Goal: Task Accomplishment & Management: Use online tool/utility

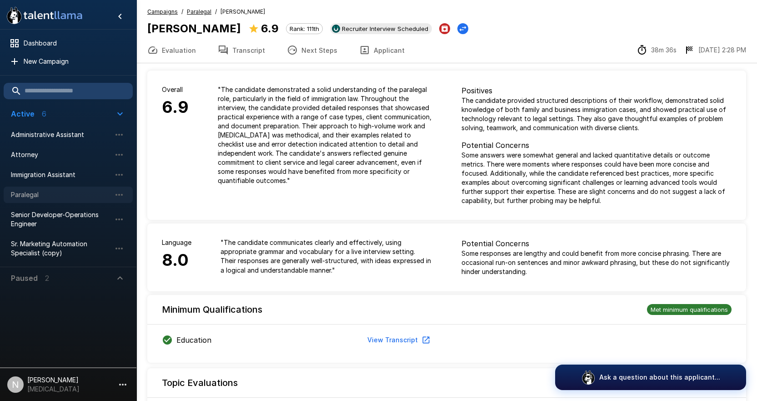
click at [34, 191] on span "Paralegal" at bounding box center [61, 194] width 100 height 9
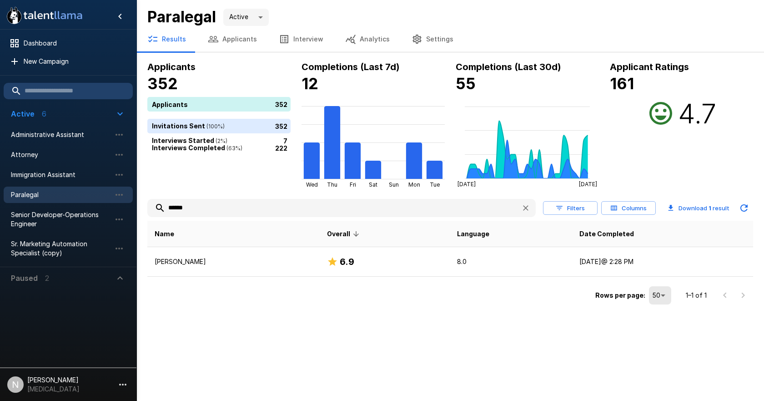
click at [164, 42] on button "Results" at bounding box center [166, 38] width 60 height 25
click at [237, 36] on button "Applicants" at bounding box center [232, 38] width 71 height 25
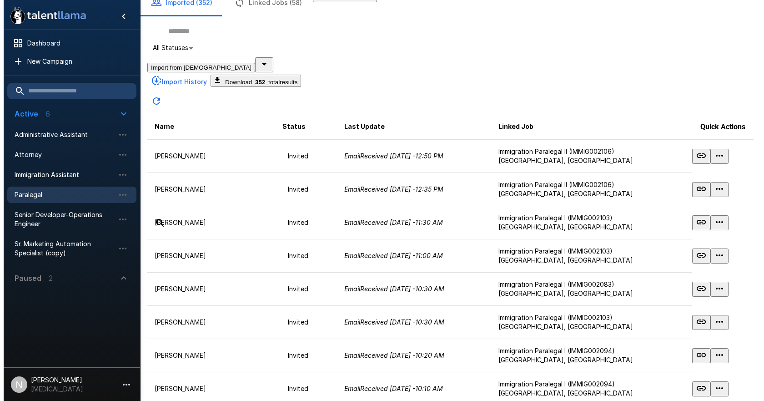
scroll to position [189, 0]
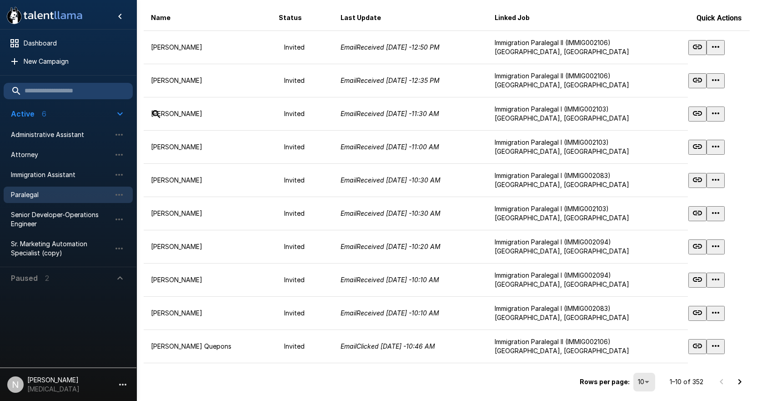
click at [640, 230] on body ".st0{fill:#FFFFFF;} .st1{fill:#76a4ed;} Dashboard New Campaign Active 6 Adminis…" at bounding box center [378, 29] width 757 height 401
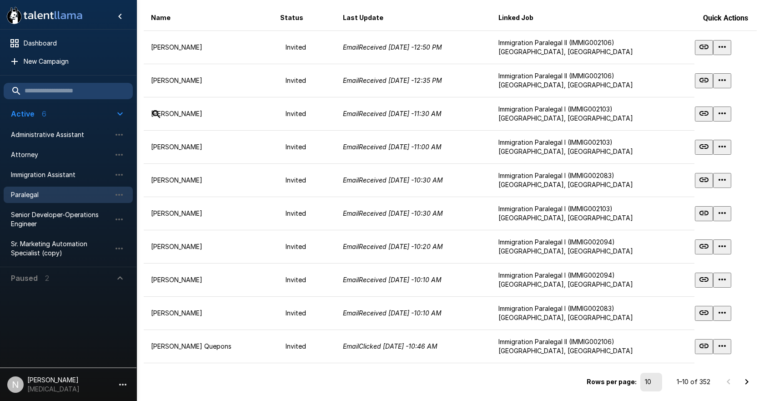
click at [635, 272] on li "100" at bounding box center [391, 267] width 746 height 9
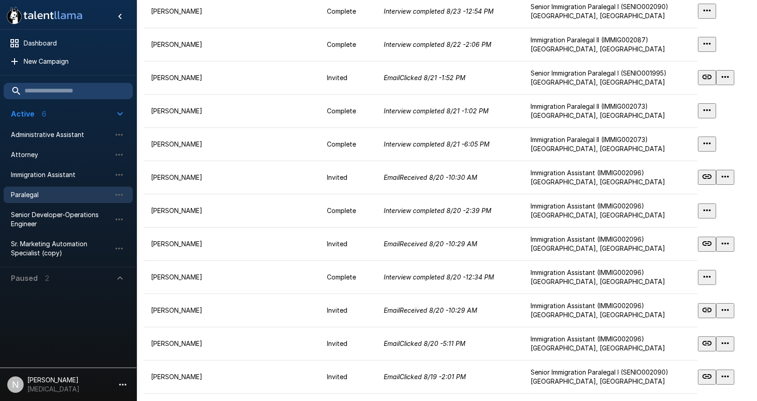
scroll to position [910, 0]
click at [200, 48] on p "[PERSON_NAME]" at bounding box center [229, 43] width 156 height 9
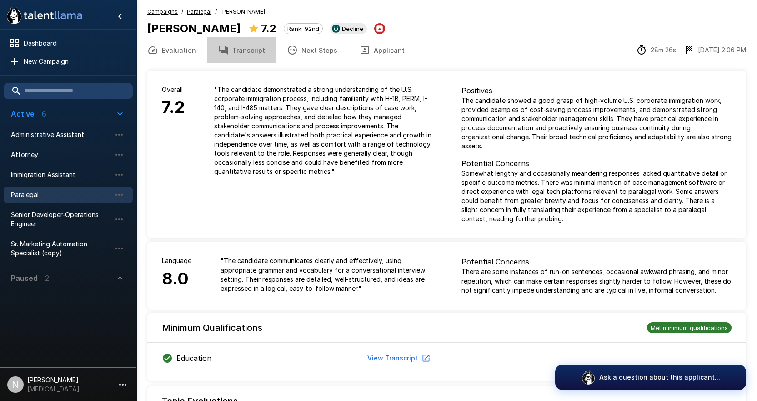
click at [245, 48] on button "Transcript" at bounding box center [241, 49] width 69 height 25
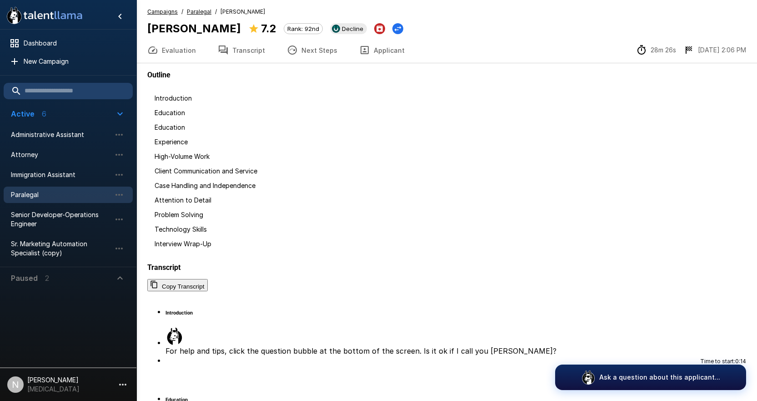
scroll to position [364, 0]
click at [174, 47] on button "Evaluation" at bounding box center [171, 49] width 71 height 25
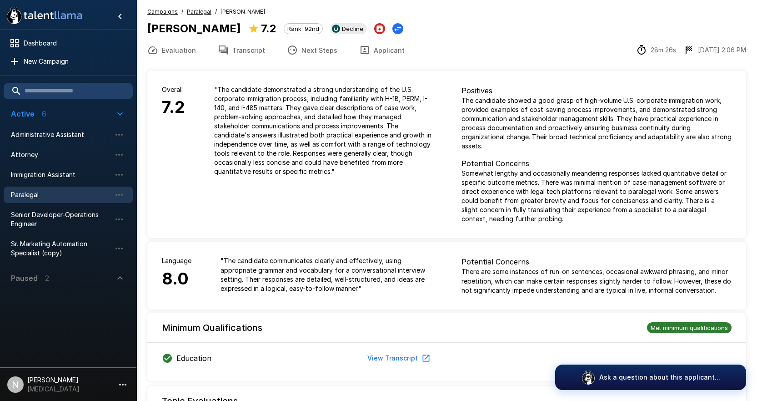
click at [251, 45] on button "Transcript" at bounding box center [241, 49] width 69 height 25
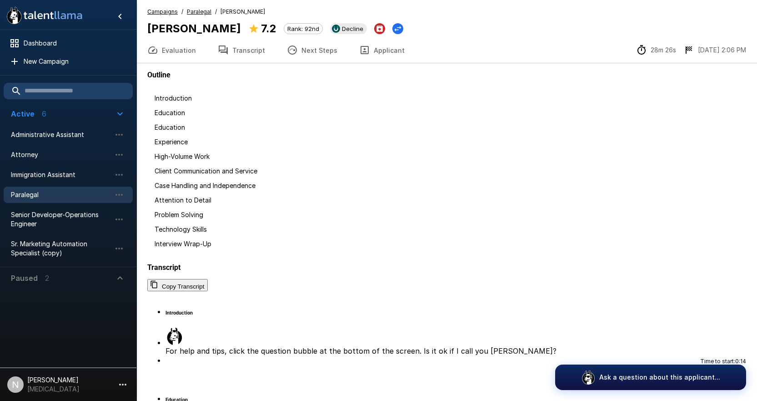
scroll to position [40, 0]
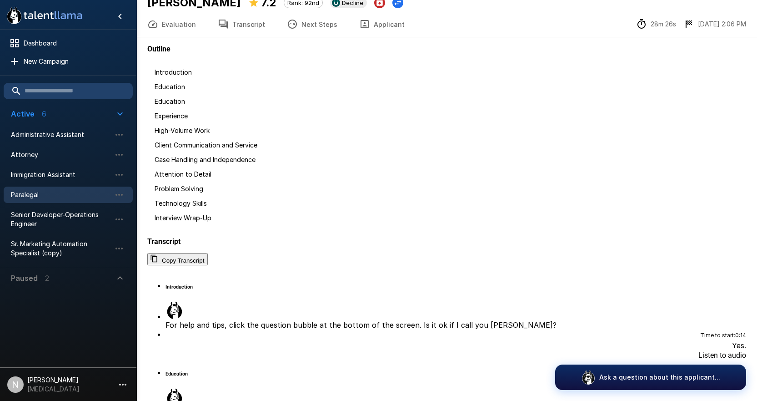
scroll to position [40, 0]
